Goal: Transaction & Acquisition: Obtain resource

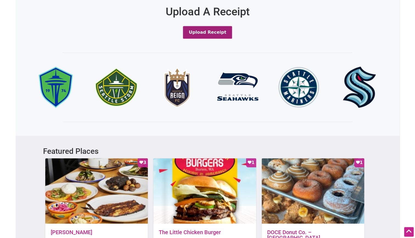
click at [214, 34] on button "Upload Receipt" at bounding box center [207, 32] width 49 height 13
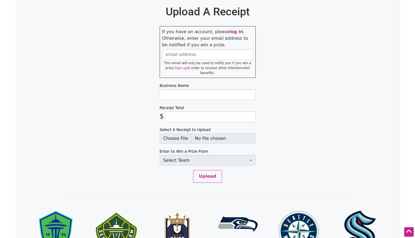
scroll to position [254, 0]
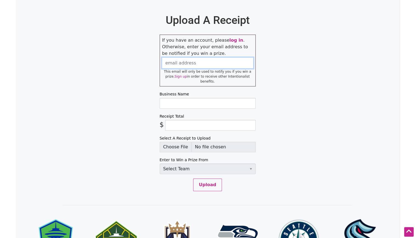
click at [224, 67] on input "email" at bounding box center [207, 63] width 91 height 11
type input "cm2608@gmail.com"
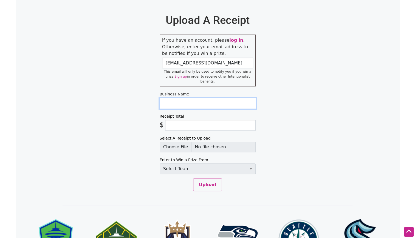
click at [186, 98] on input "Business Name" at bounding box center [208, 103] width 96 height 11
type input "Pitch the Baby"
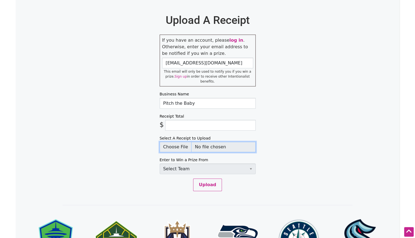
click at [185, 143] on input "Select A Receipt to Upload" at bounding box center [208, 147] width 96 height 10
type input "C:\fakepath\Receipt for Order #76 at Pitch The Baby - 600 19th Ave S.pdf"
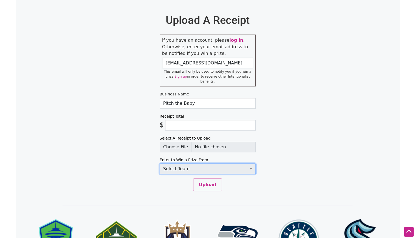
click at [197, 164] on select "Select Team Seattle Sounders FC Seattle Storm Seattle Reign Seattle Seahawks Se…" at bounding box center [208, 169] width 96 height 11
select select "SeattleStorm"
click at [160, 164] on select "Select Team Seattle Sounders FC Seattle Storm Seattle Reign Seattle Seahawks Se…" at bounding box center [208, 169] width 96 height 11
click at [188, 120] on input "Receipt Total" at bounding box center [210, 125] width 91 height 11
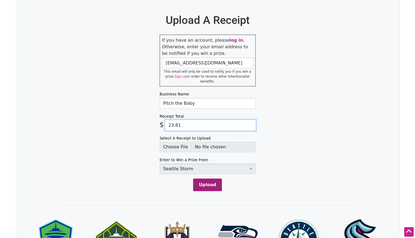
type input "23.81"
click at [209, 179] on button "Upload" at bounding box center [207, 185] width 29 height 13
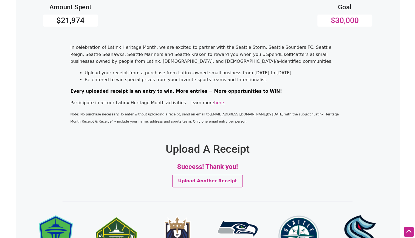
scroll to position [125, 0]
click at [214, 104] on link "here" at bounding box center [219, 102] width 10 height 5
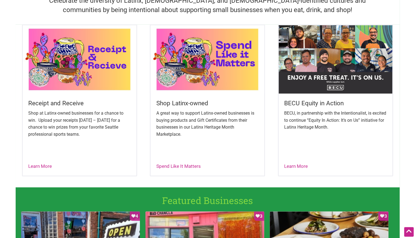
scroll to position [187, 0]
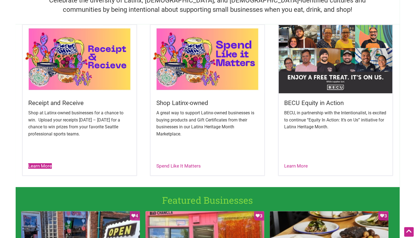
click at [45, 164] on link "Learn More" at bounding box center [40, 165] width 24 height 5
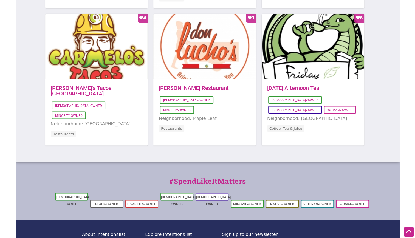
scroll to position [598, 0]
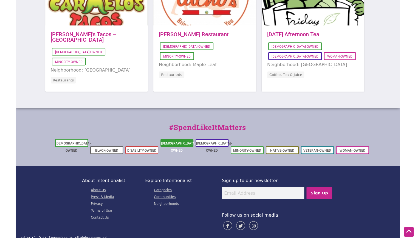
click at [168, 143] on link "[DEMOGRAPHIC_DATA]-Owned" at bounding box center [179, 146] width 36 height 11
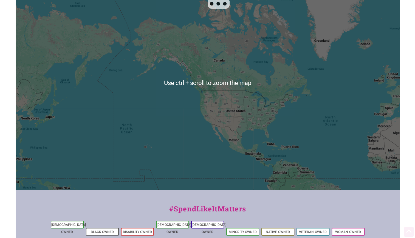
scroll to position [141, 0]
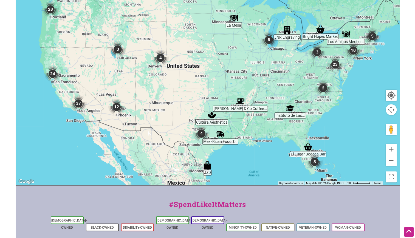
click at [51, 10] on img "28" at bounding box center [50, 9] width 21 height 21
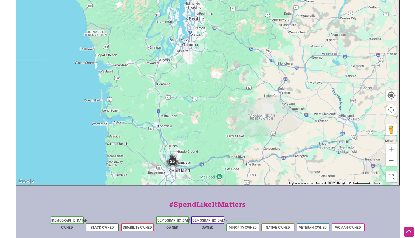
drag, startPoint x: 192, startPoint y: 48, endPoint x: 146, endPoint y: 194, distance: 153.3
click at [146, 194] on div "Intentionalist Spend like it matters 0 Add a Business Map Blog Store Offers Int…" at bounding box center [208, 91] width 384 height 464
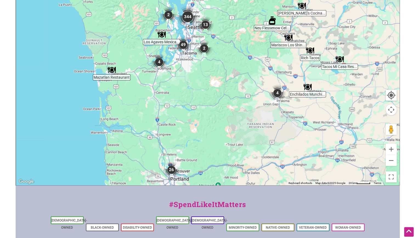
click at [189, 16] on img "344" at bounding box center [188, 17] width 26 height 26
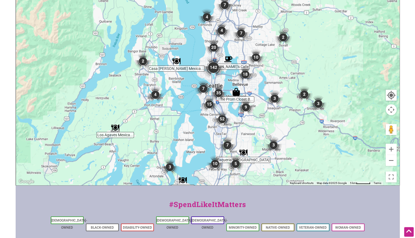
click at [219, 94] on img "35" at bounding box center [218, 93] width 21 height 21
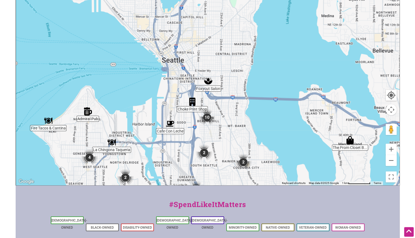
drag, startPoint x: 226, startPoint y: 22, endPoint x: 223, endPoint y: 137, distance: 115.1
click at [223, 137] on div "To navigate, press the arrow keys." at bounding box center [208, 79] width 384 height 214
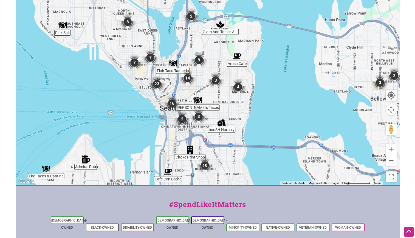
drag, startPoint x: 223, startPoint y: 45, endPoint x: 222, endPoint y: 116, distance: 71.4
click at [222, 116] on div "To navigate, press the arrow keys." at bounding box center [208, 79] width 384 height 214
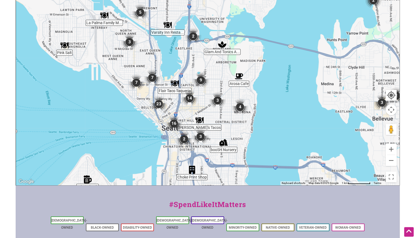
click at [217, 97] on img "3" at bounding box center [217, 100] width 21 height 21
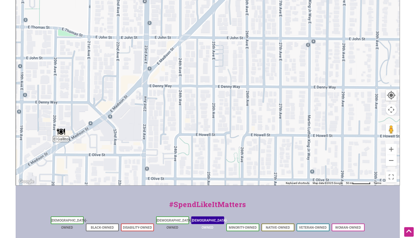
drag, startPoint x: 306, startPoint y: 64, endPoint x: 191, endPoint y: 221, distance: 194.3
click at [191, 221] on div "Intentionalist Spend like it matters 0 Add a Business Map Blog Store Offers Int…" at bounding box center [208, 91] width 384 height 464
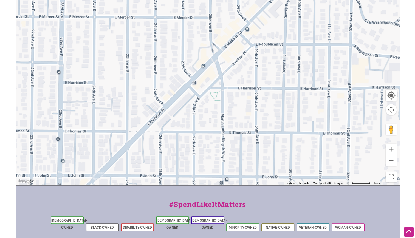
drag, startPoint x: 299, startPoint y: 67, endPoint x: 217, endPoint y: 201, distance: 157.3
click at [217, 201] on div "Intentionalist Spend like it matters 0 Add a Business Map Blog Store Offers Int…" at bounding box center [208, 91] width 384 height 464
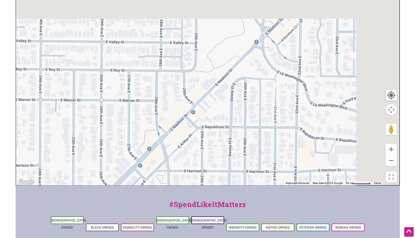
drag, startPoint x: 296, startPoint y: 37, endPoint x: 209, endPoint y: 214, distance: 196.4
click at [209, 214] on div "Intentionalist Spend like it matters 0 Add a Business Map Blog Store Offers Int…" at bounding box center [208, 91] width 384 height 464
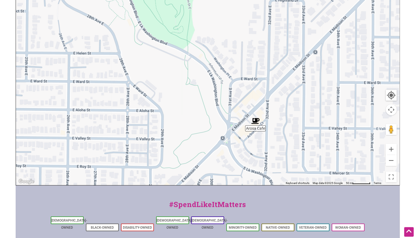
click at [255, 119] on img "Arosa Cafe" at bounding box center [255, 121] width 13 height 13
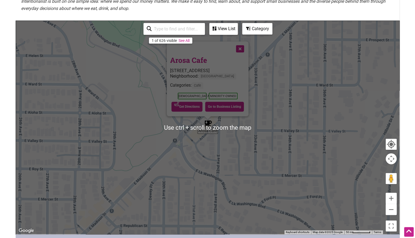
scroll to position [92, 0]
click at [242, 76] on div "Neighborhood: Madison Park" at bounding box center [207, 77] width 75 height 9
click at [281, 80] on div "To navigate, press the arrow keys. Arosa Cafe 3121 E Madison St #101, Seattle, …" at bounding box center [208, 128] width 384 height 214
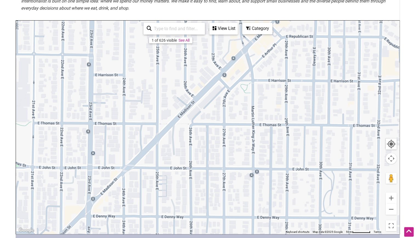
drag, startPoint x: 169, startPoint y: 166, endPoint x: 335, endPoint y: -23, distance: 251.4
click at [335, 0] on html "× Menu 0 Add a Business Map Blog Store Offers Intentionalist Cards Buy Black Ca…" at bounding box center [207, 27] width 415 height 238
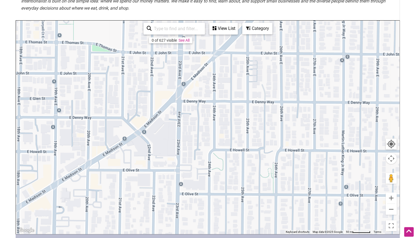
drag, startPoint x: 158, startPoint y: 149, endPoint x: 249, endPoint y: 31, distance: 148.8
click at [249, 31] on div "To navigate, press the arrow keys. Use ctrl + scroll to zoom the map 0 of 627 v…" at bounding box center [208, 128] width 384 height 214
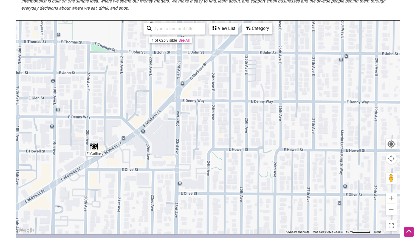
click at [94, 151] on img "El Gallito" at bounding box center [94, 146] width 13 height 13
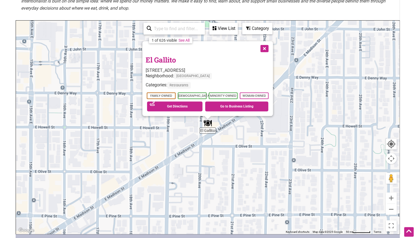
click at [267, 46] on button "Close" at bounding box center [264, 48] width 14 height 14
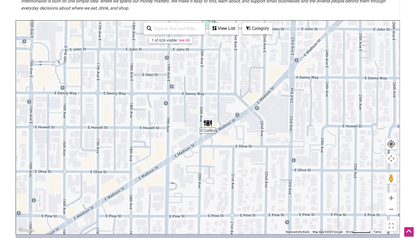
scroll to position [0, 0]
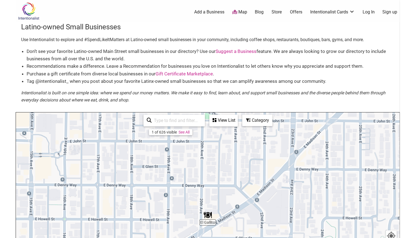
click at [295, 11] on link "Offers" at bounding box center [296, 12] width 12 height 6
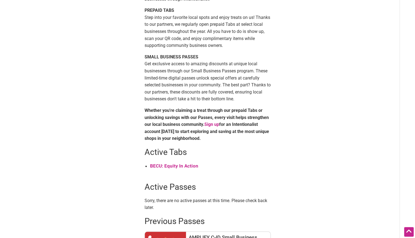
scroll to position [111, 0]
click at [185, 165] on strong "BECU: Equity In Action" at bounding box center [174, 166] width 48 height 5
click at [187, 167] on strong "BECU: Equity In Action" at bounding box center [174, 166] width 48 height 5
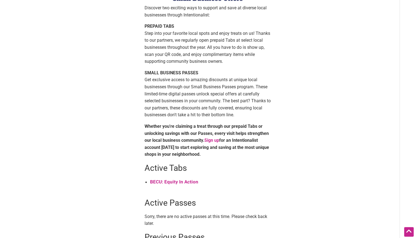
scroll to position [0, 0]
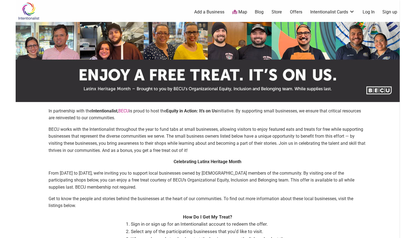
click at [394, 9] on link "Sign up" at bounding box center [390, 12] width 15 height 6
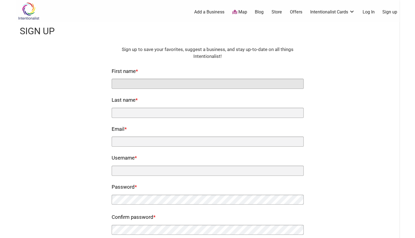
click at [233, 82] on input "First name *" at bounding box center [208, 84] width 192 height 10
type input "[PERSON_NAME]"
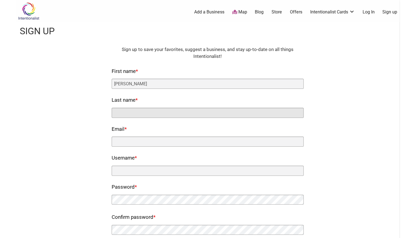
type input "Macaranas"
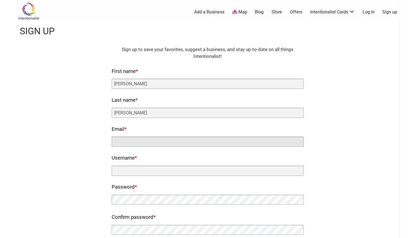
type input "cm2608@gmail.com"
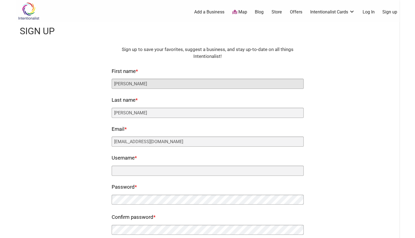
type input "Courtney"
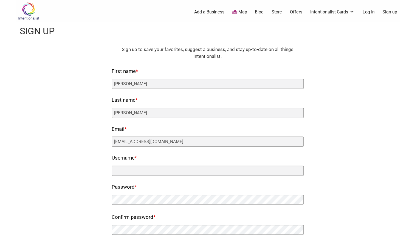
click at [66, 152] on div "Fields marked with an * are required HTML Sign up to save your favorites, sugge…" at bounding box center [207, 150] width 373 height 208
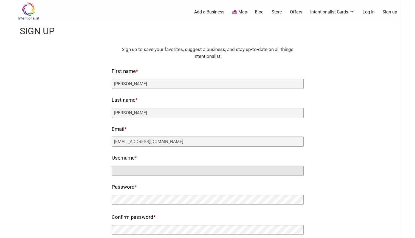
click at [149, 175] on input "Username *" at bounding box center [208, 171] width 192 height 10
type input "cm2608"
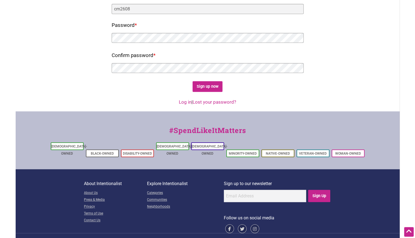
scroll to position [162, 0]
click at [208, 85] on input "Sign up now" at bounding box center [208, 86] width 30 height 11
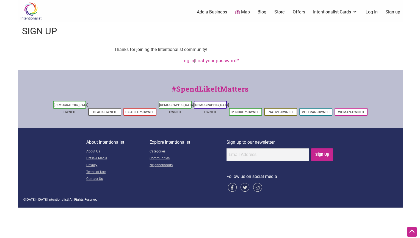
scroll to position [0, 0]
click at [296, 12] on link "Offers" at bounding box center [298, 12] width 12 height 6
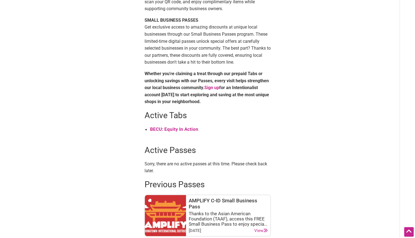
scroll to position [150, 0]
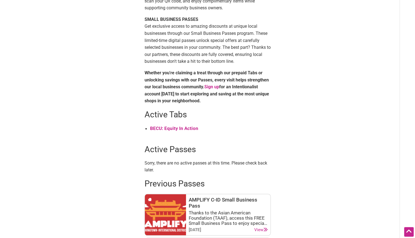
click at [179, 126] on strong "BECU: Equity In Action" at bounding box center [174, 128] width 48 height 5
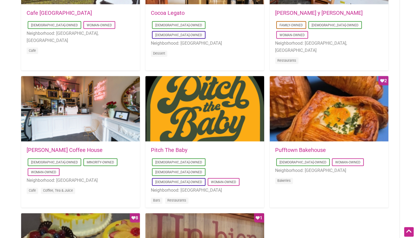
scroll to position [355, 0]
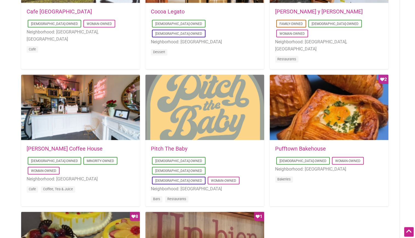
click at [206, 120] on div at bounding box center [205, 108] width 119 height 66
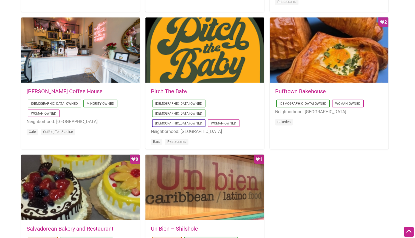
scroll to position [414, 0]
